Goal: Task Accomplishment & Management: Use online tool/utility

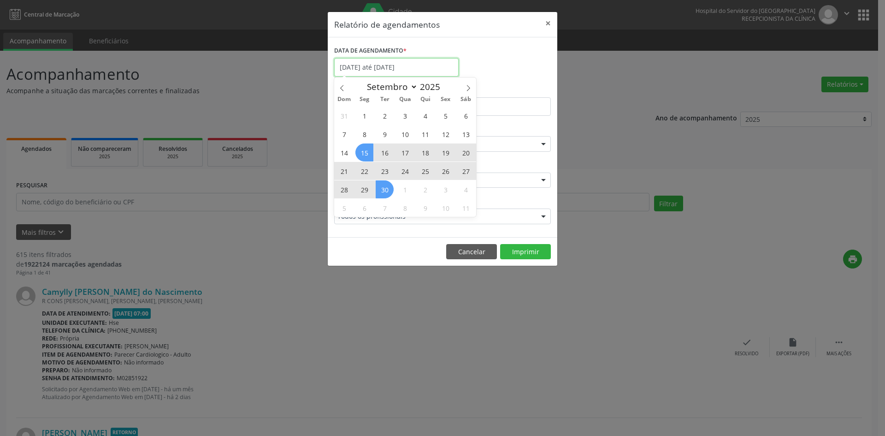
click at [399, 66] on input "[DATE] até [DATE]" at bounding box center [396, 67] width 124 height 18
click at [466, 87] on icon at bounding box center [468, 88] width 6 height 6
select select "9"
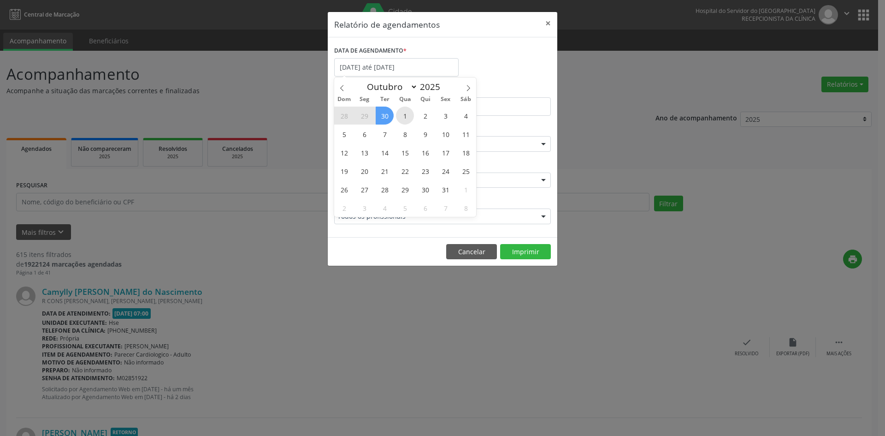
click at [405, 114] on span "1" at bounding box center [405, 115] width 18 height 18
type input "[DATE]"
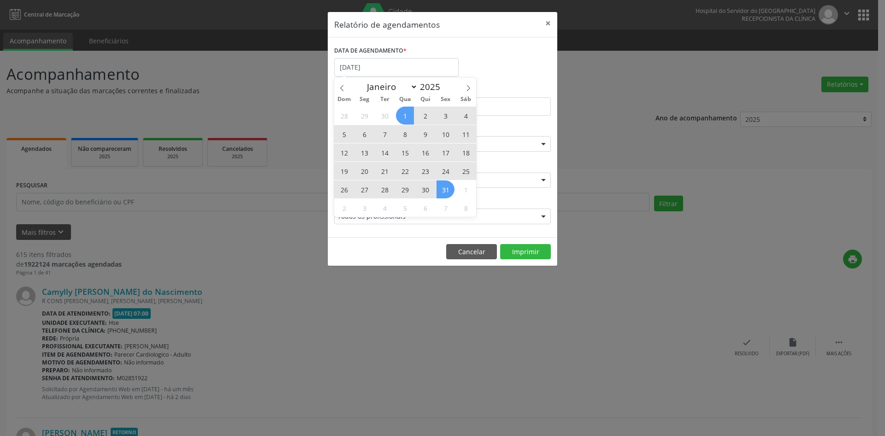
drag, startPoint x: 405, startPoint y: 114, endPoint x: 442, endPoint y: 188, distance: 82.2
click at [442, 188] on div "28 29 30 1 2 3 4 5 6 7 8 9 10 11 12 13 14 15 16 17 18 19 20 21 22 23 24 25 26 2…" at bounding box center [405, 161] width 142 height 111
click at [442, 188] on span "31" at bounding box center [446, 189] width 18 height 18
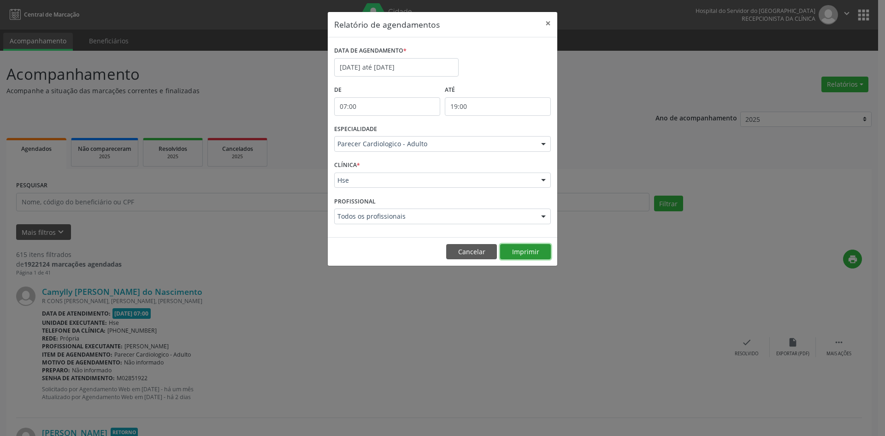
click at [525, 251] on button "Imprimir" at bounding box center [525, 252] width 51 height 16
click at [407, 63] on input "[DATE] até [DATE]" at bounding box center [396, 67] width 124 height 18
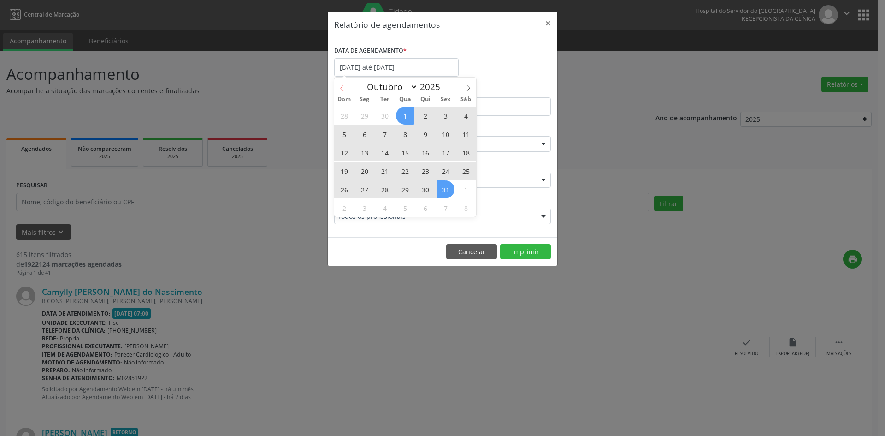
click at [343, 86] on icon at bounding box center [342, 88] width 6 height 6
select select "8"
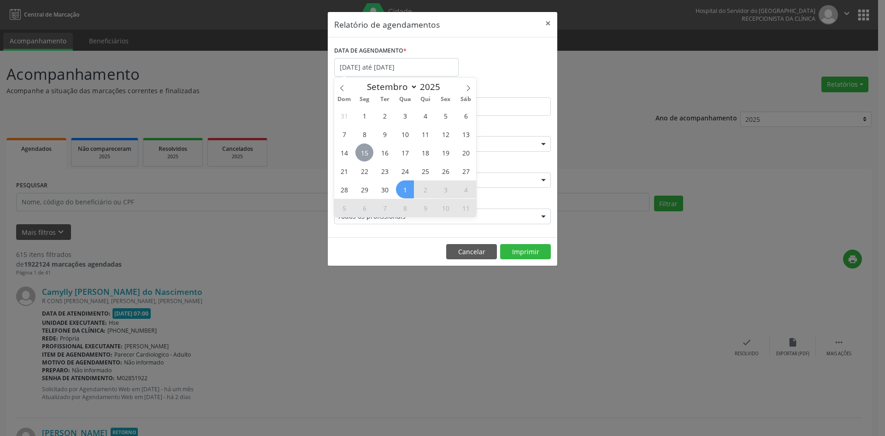
click at [366, 155] on span "15" at bounding box center [364, 152] width 18 height 18
type input "[DATE]"
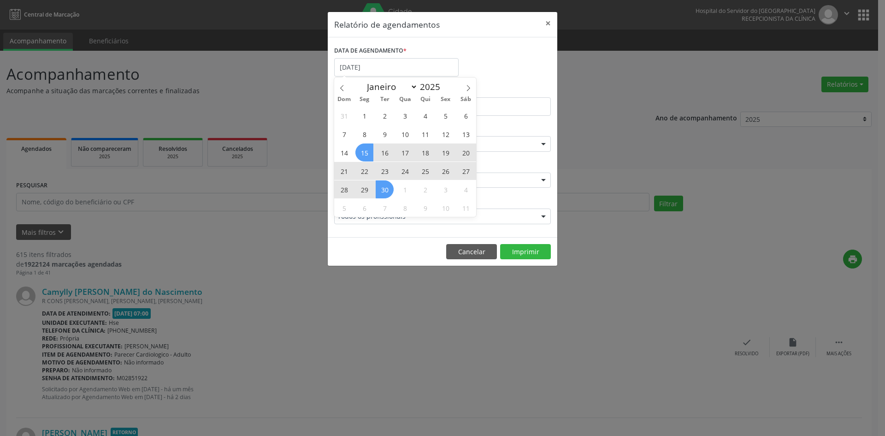
drag, startPoint x: 365, startPoint y: 154, endPoint x: 383, endPoint y: 190, distance: 40.2
click at [383, 190] on div "31 1 2 3 4 5 6 7 8 9 10 11 12 13 14 15 16 17 18 19 20 21 22 23 24 25 26 27 28 2…" at bounding box center [405, 161] width 142 height 111
click at [383, 189] on span "30" at bounding box center [385, 189] width 18 height 18
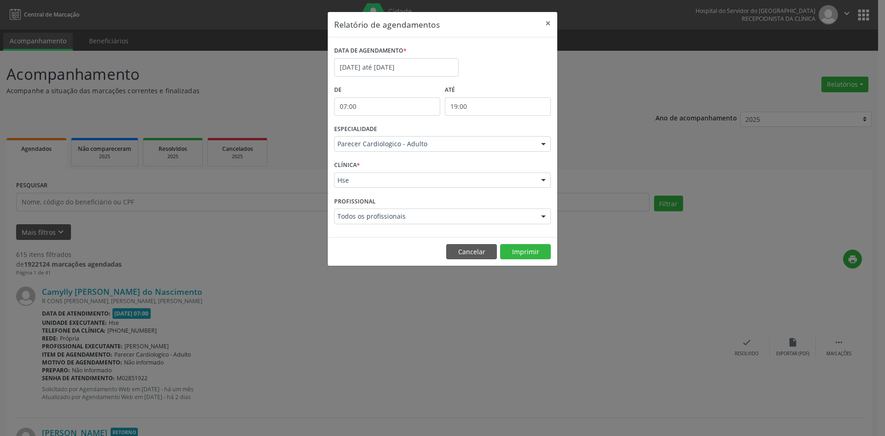
click at [542, 144] on div at bounding box center [544, 144] width 14 height 16
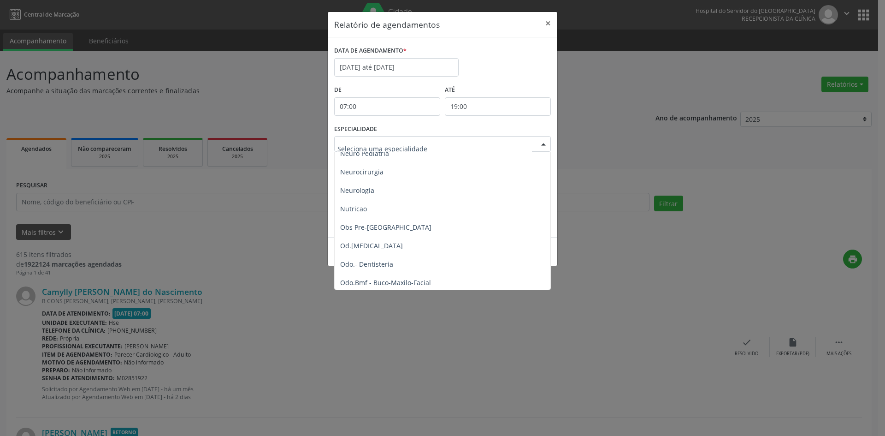
scroll to position [876, 0]
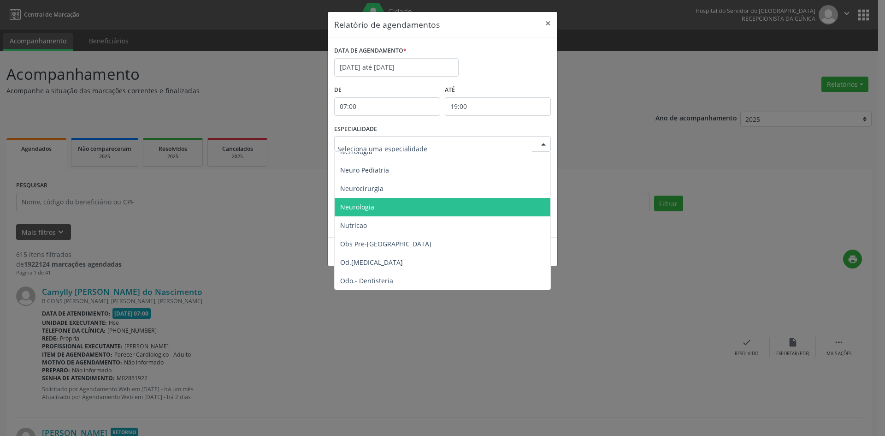
click at [360, 208] on span "Neurologia" at bounding box center [357, 206] width 34 height 9
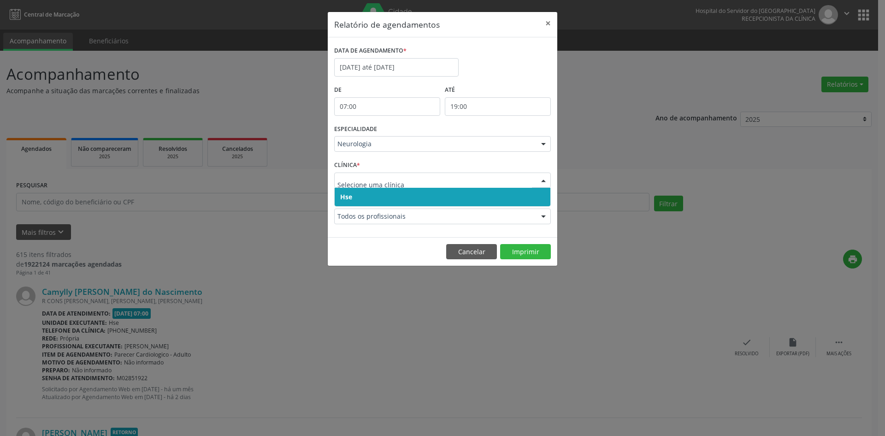
click at [347, 195] on span "Hse" at bounding box center [346, 196] width 12 height 9
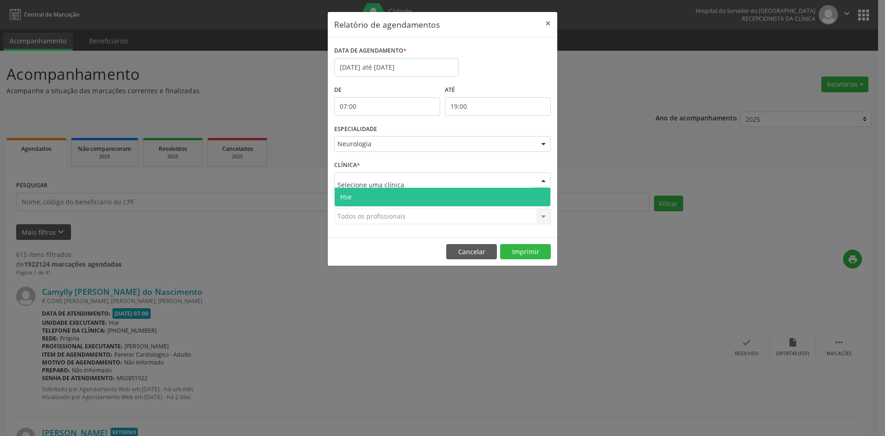
click at [347, 198] on span "Hse" at bounding box center [346, 196] width 12 height 9
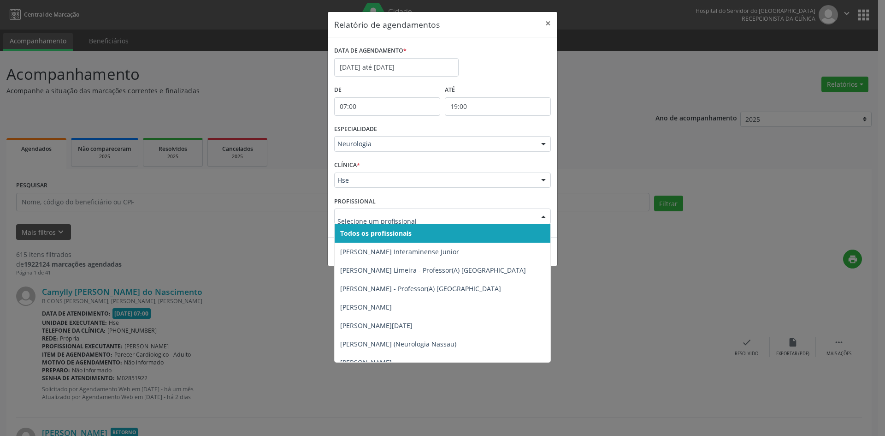
click at [356, 234] on span "Todos os profissionais" at bounding box center [375, 233] width 71 height 9
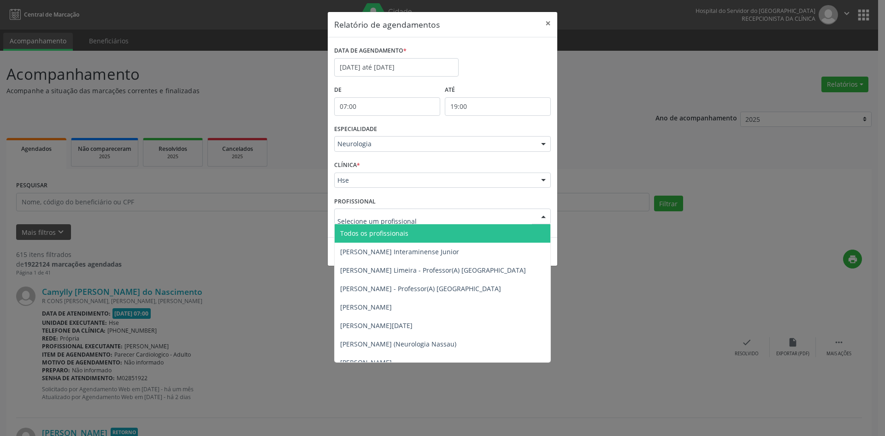
click at [355, 231] on span "Todos os profissionais" at bounding box center [374, 233] width 68 height 9
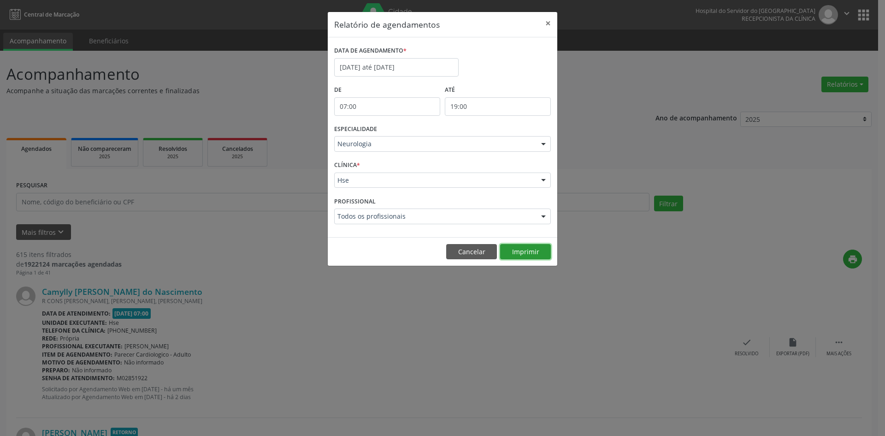
click at [525, 253] on button "Imprimir" at bounding box center [525, 252] width 51 height 16
click at [365, 63] on input "[DATE] até [DATE]" at bounding box center [396, 67] width 124 height 18
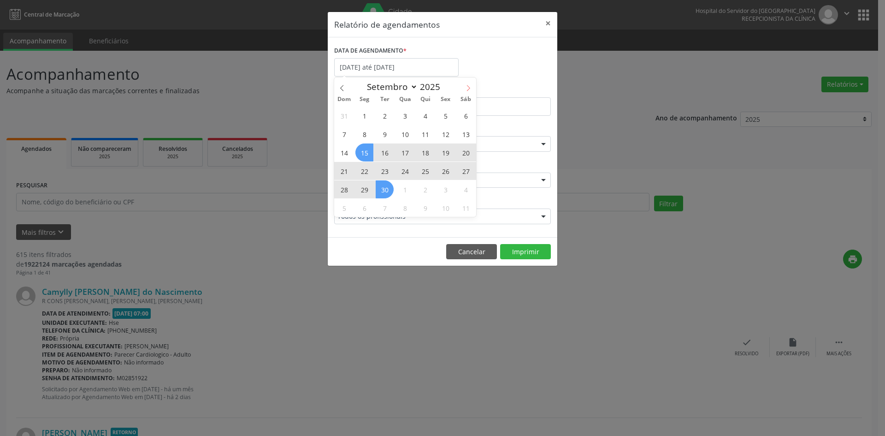
click at [472, 89] on span at bounding box center [468, 85] width 16 height 16
select select "9"
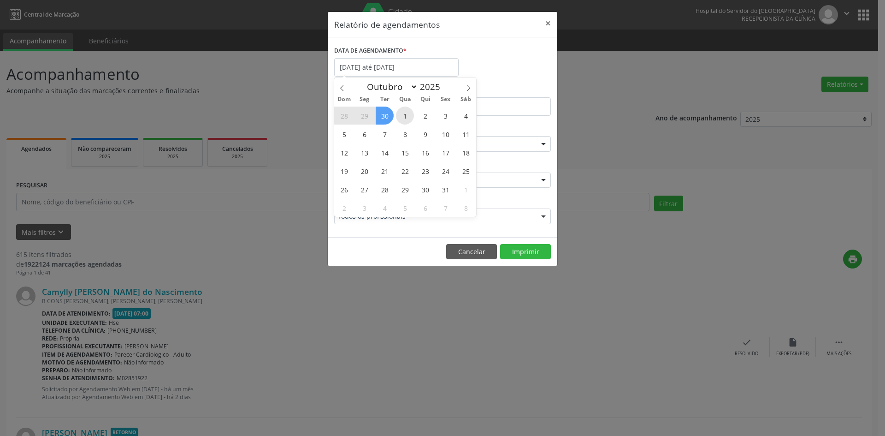
click at [406, 118] on span "1" at bounding box center [405, 115] width 18 height 18
type input "[DATE]"
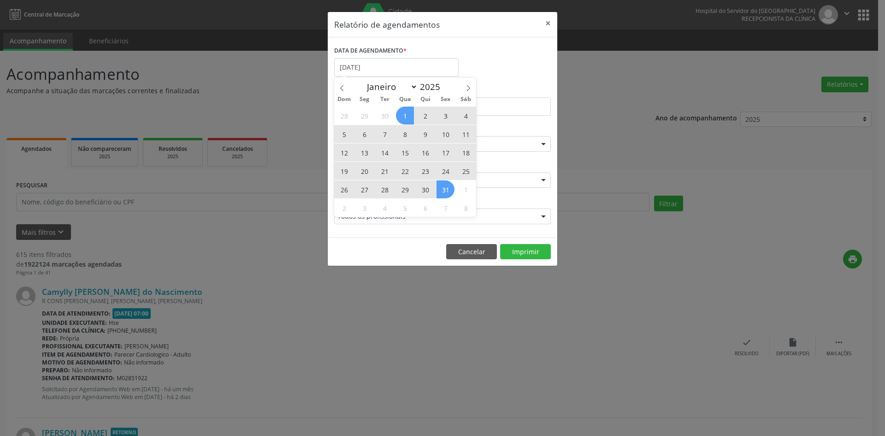
drag, startPoint x: 406, startPoint y: 118, endPoint x: 440, endPoint y: 186, distance: 76.3
click at [440, 186] on div "28 29 30 1 2 3 4 5 6 7 8 9 10 11 12 13 14 15 16 17 18 19 20 21 22 23 24 25 26 2…" at bounding box center [405, 161] width 142 height 111
click at [440, 186] on span "31" at bounding box center [446, 189] width 18 height 18
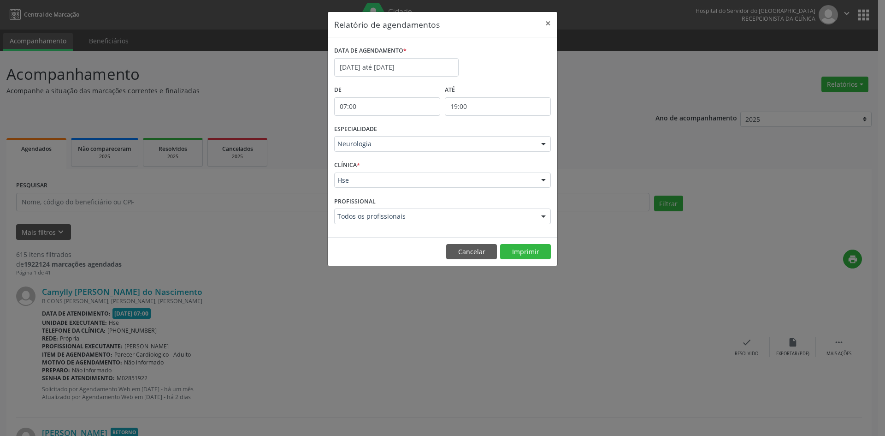
click at [346, 106] on input "07:00" at bounding box center [387, 106] width 106 height 18
click at [400, 132] on span at bounding box center [400, 130] width 6 height 9
type input "06:00"
type input "06"
click at [400, 132] on span at bounding box center [400, 130] width 6 height 9
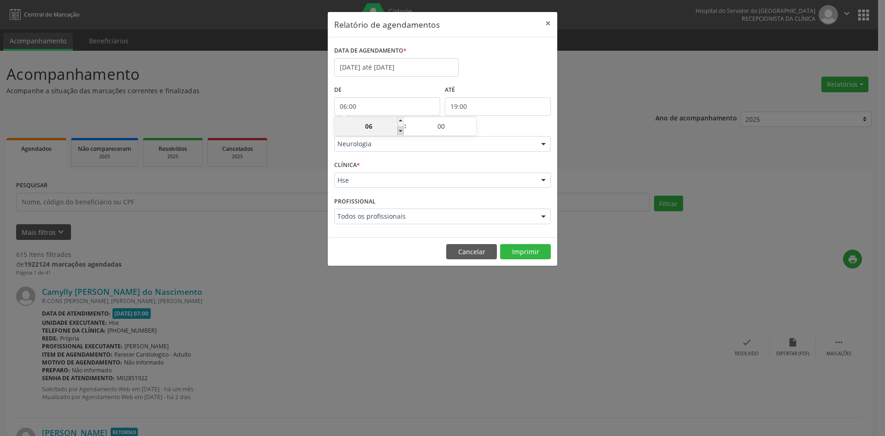
type input "05:00"
type input "05"
click at [400, 132] on span at bounding box center [400, 130] width 6 height 9
type input "04:00"
type input "04"
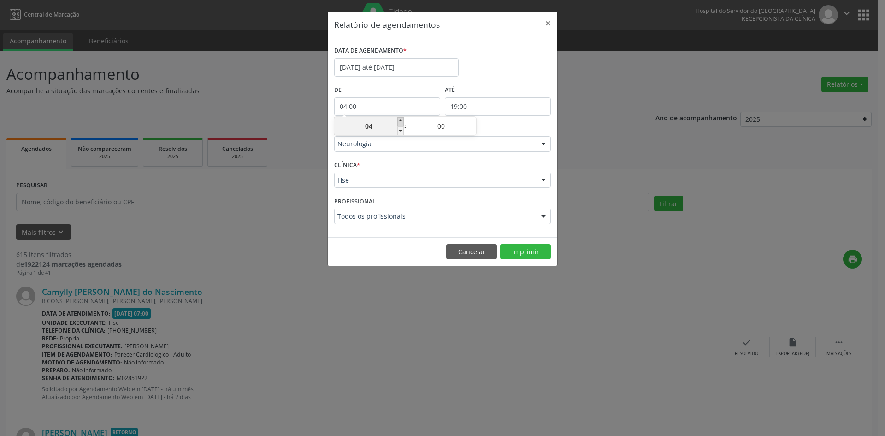
click at [402, 121] on span at bounding box center [400, 121] width 6 height 9
type input "05:00"
type input "05"
click at [402, 121] on span at bounding box center [400, 121] width 6 height 9
type input "06:00"
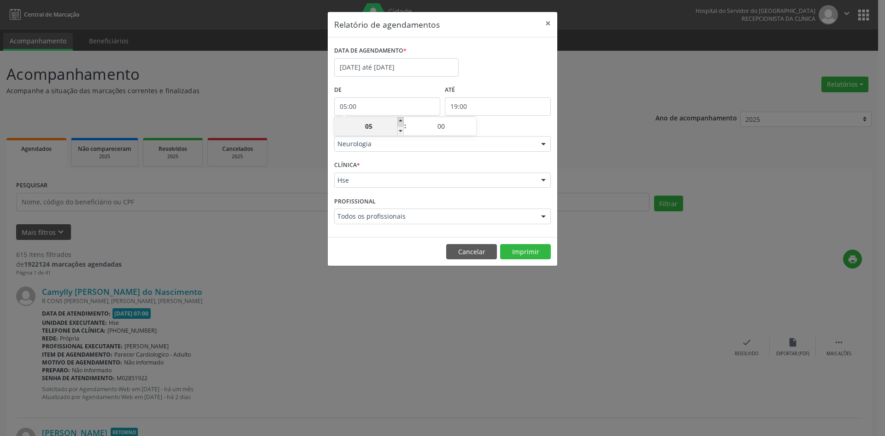
type input "06"
click at [402, 121] on span at bounding box center [400, 121] width 6 height 9
type input "07:00"
type input "07"
click at [462, 101] on input "19:00" at bounding box center [498, 106] width 106 height 18
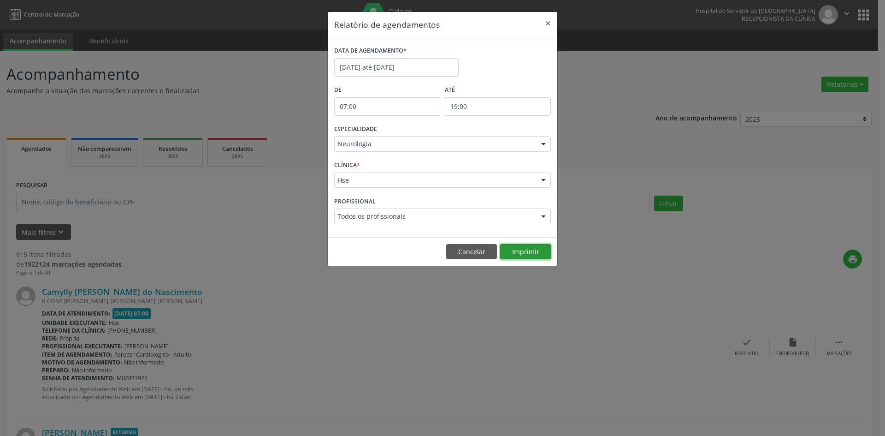
click at [525, 255] on button "Imprimir" at bounding box center [525, 252] width 51 height 16
click at [369, 60] on input "[DATE] até [DATE]" at bounding box center [396, 67] width 124 height 18
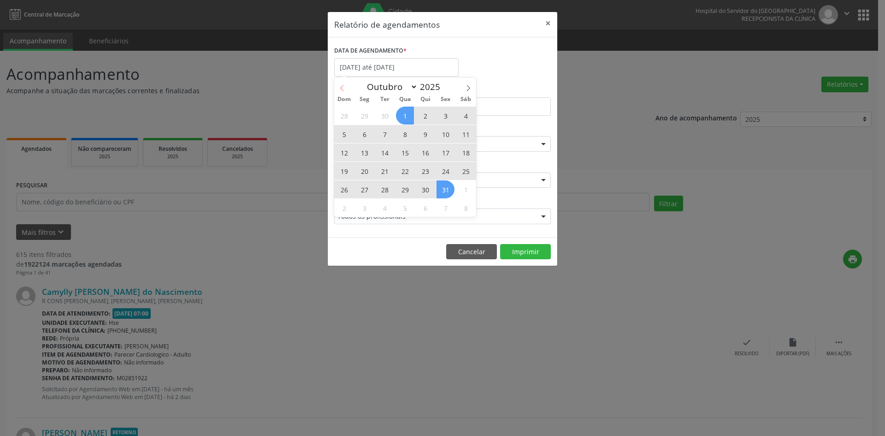
click at [339, 88] on icon at bounding box center [342, 88] width 6 height 6
select select "8"
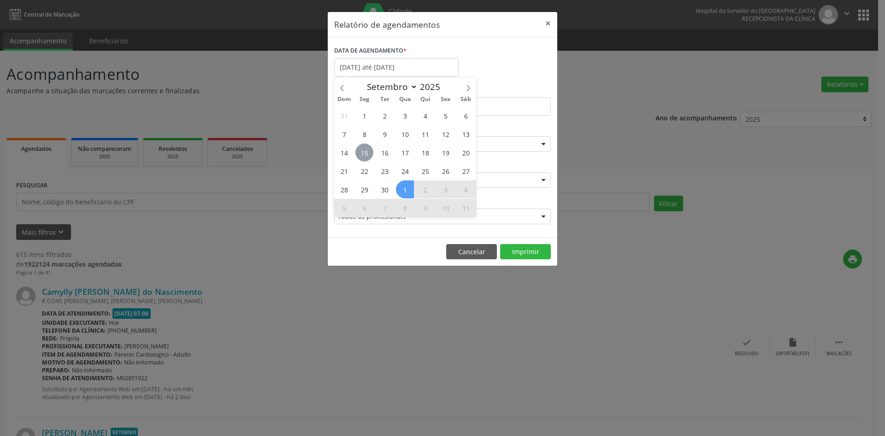
click at [364, 152] on span "15" at bounding box center [364, 152] width 18 height 18
type input "[DATE]"
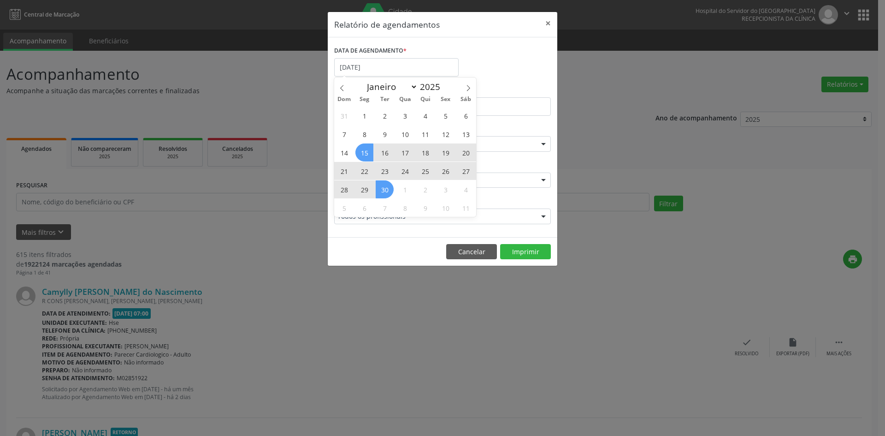
drag, startPoint x: 364, startPoint y: 152, endPoint x: 386, endPoint y: 191, distance: 45.0
click at [386, 191] on div "31 1 2 3 4 5 6 7 8 9 10 11 12 13 14 15 16 17 18 19 20 21 22 23 24 25 26 27 28 2…" at bounding box center [405, 161] width 142 height 111
click at [386, 191] on span "30" at bounding box center [385, 189] width 18 height 18
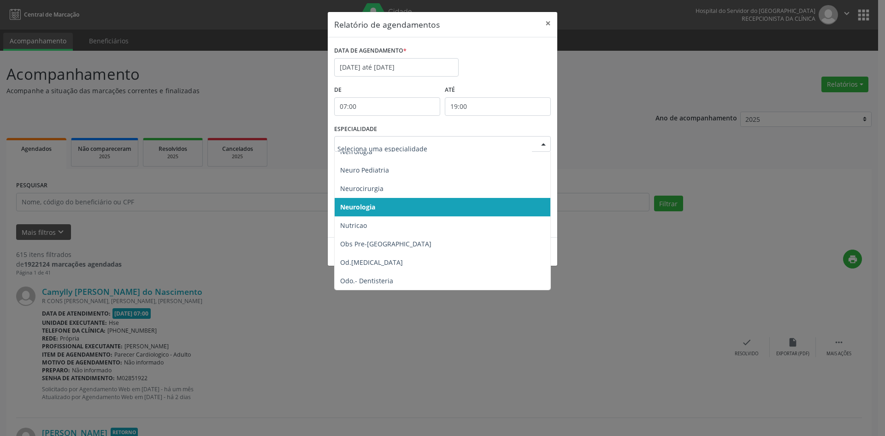
click at [539, 142] on div at bounding box center [544, 144] width 14 height 16
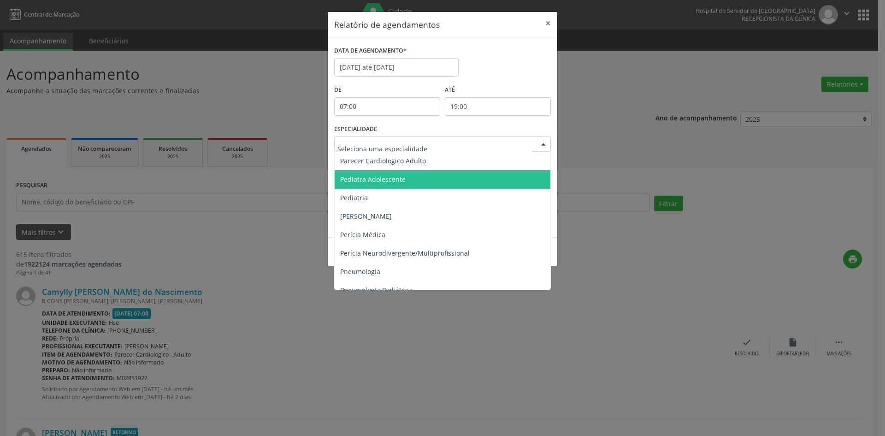
scroll to position [1429, 0]
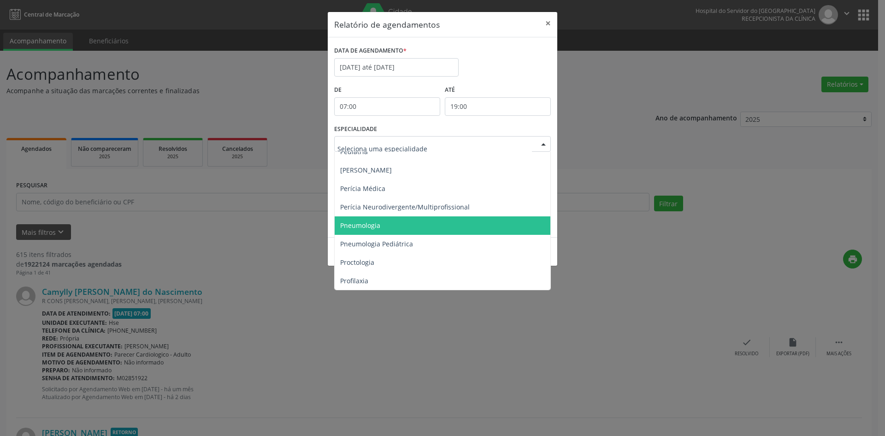
click at [361, 223] on span "Pneumologia" at bounding box center [360, 225] width 40 height 9
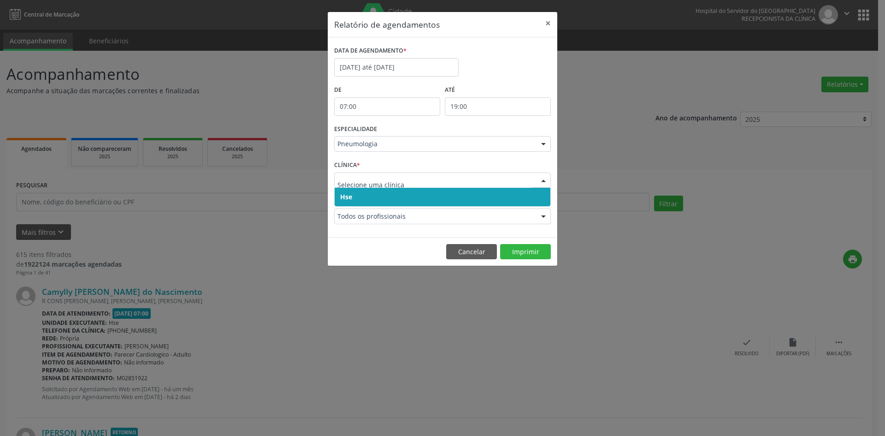
click at [353, 195] on span "Hse" at bounding box center [443, 197] width 216 height 18
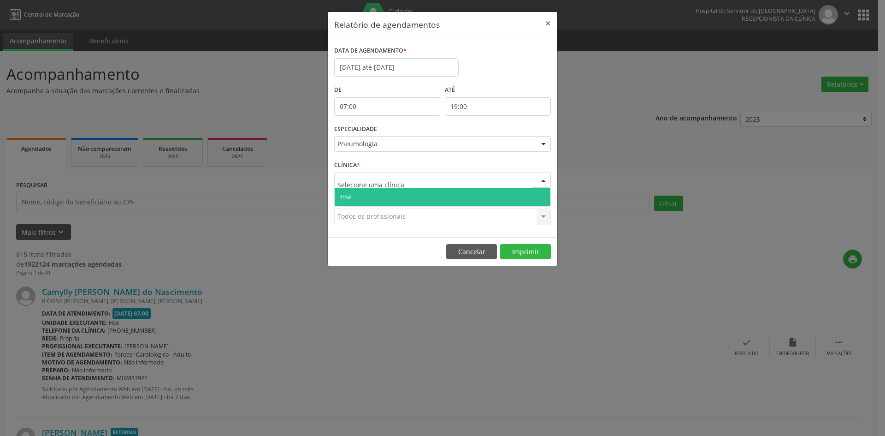
click at [350, 198] on span "Hse" at bounding box center [346, 196] width 12 height 9
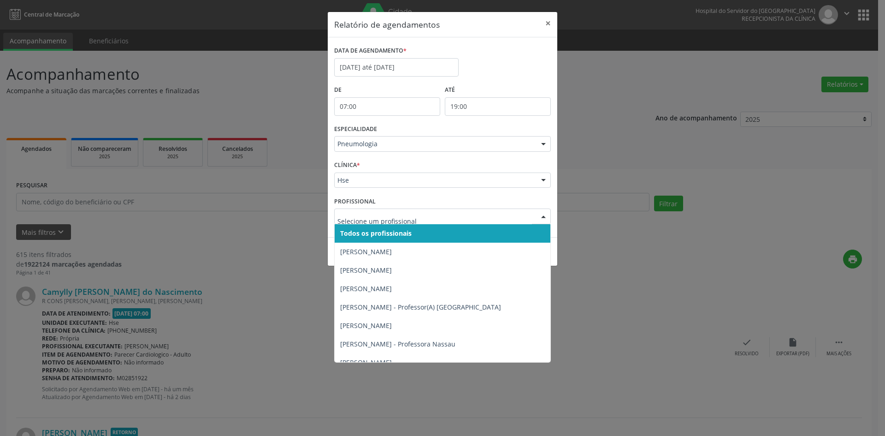
click at [361, 235] on span "Todos os profissionais" at bounding box center [375, 233] width 71 height 9
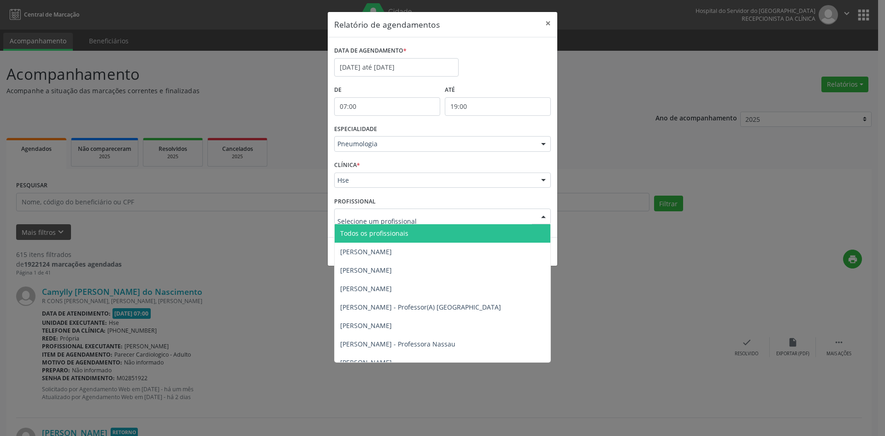
click at [361, 230] on span "Todos os profissionais" at bounding box center [374, 233] width 68 height 9
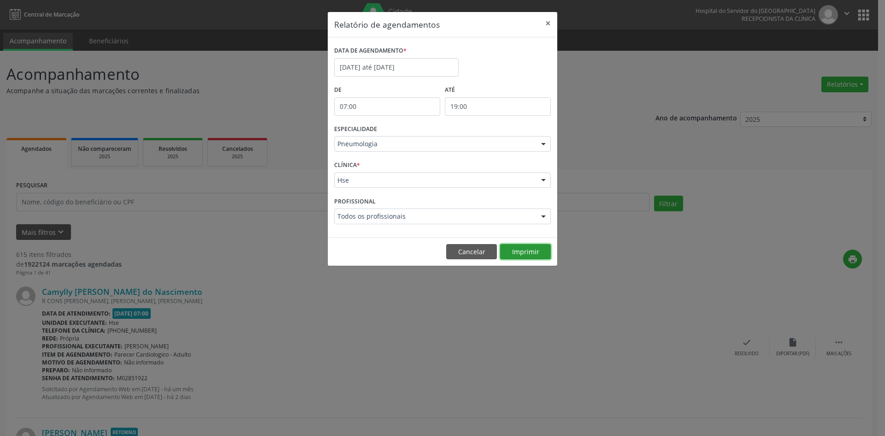
click at [531, 249] on button "Imprimir" at bounding box center [525, 252] width 51 height 16
click at [543, 144] on div at bounding box center [544, 144] width 14 height 16
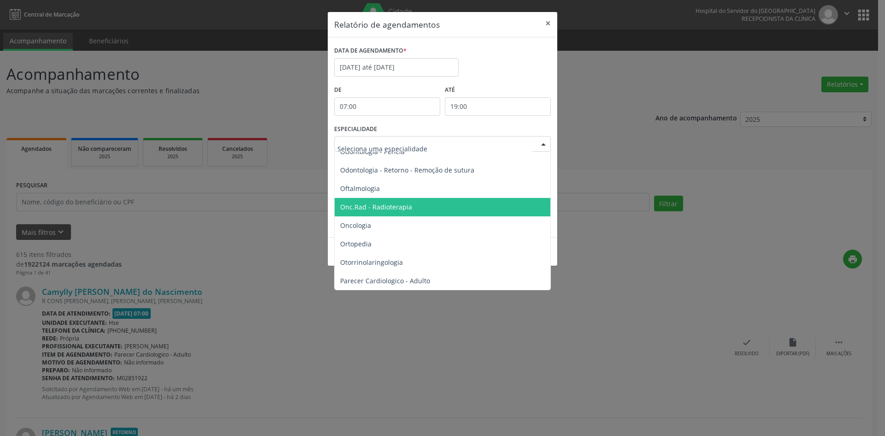
scroll to position [1261, 0]
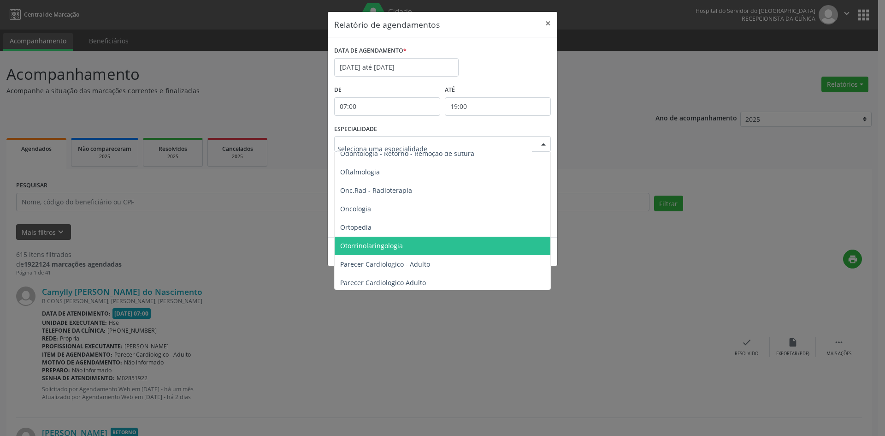
click at [403, 246] on span "Otorrinolaringologia" at bounding box center [443, 245] width 217 height 18
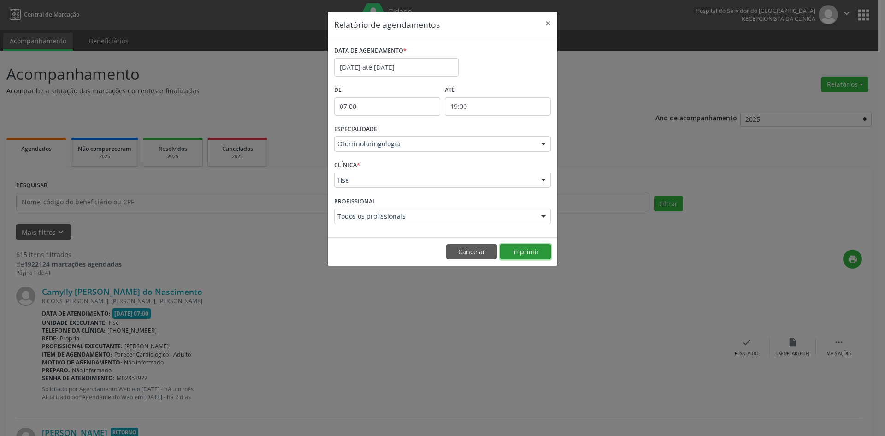
click at [531, 252] on button "Imprimir" at bounding box center [525, 252] width 51 height 16
